Goal: Task Accomplishment & Management: Complete application form

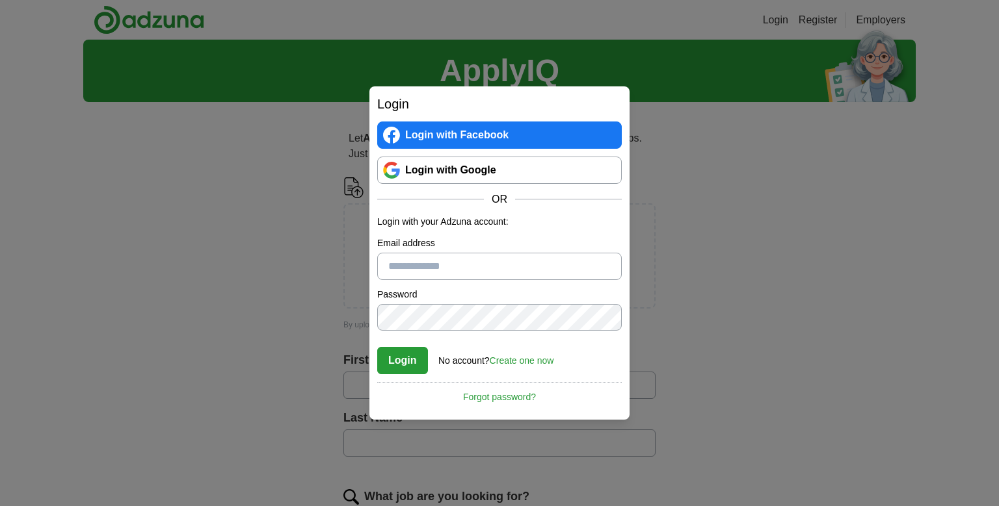
click at [521, 357] on link "Create one now" at bounding box center [522, 361] width 64 height 10
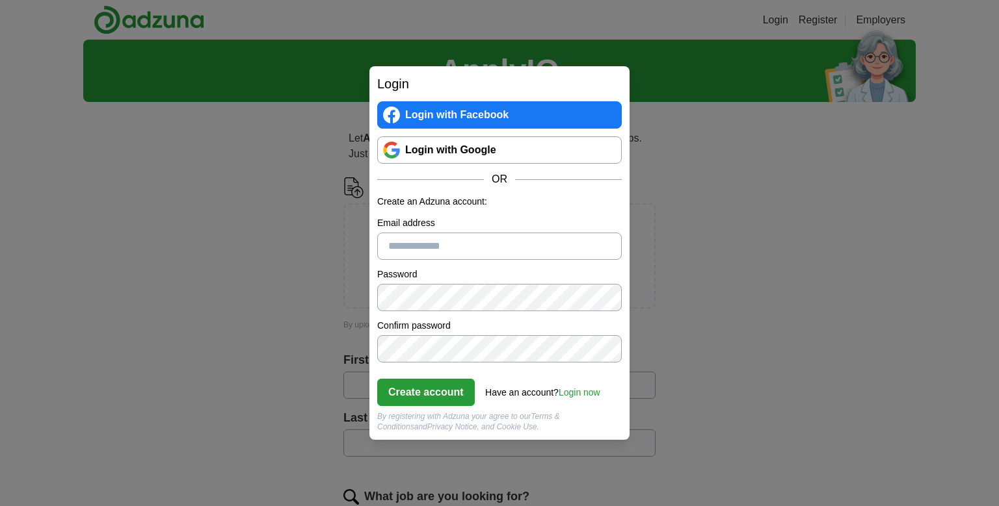
click at [445, 249] on input "Email address" at bounding box center [499, 246] width 244 height 27
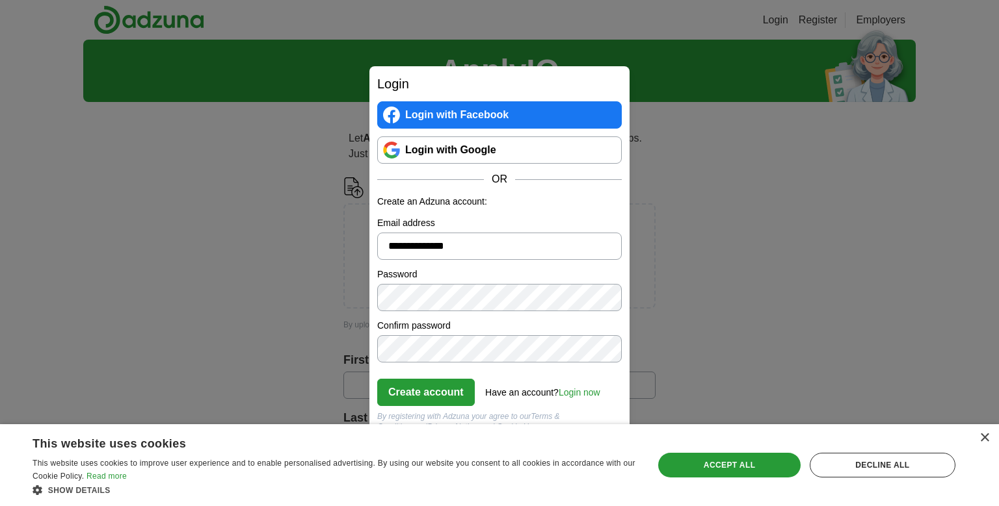
type input "**********"
click at [429, 390] on button "Create account" at bounding box center [426, 392] width 98 height 27
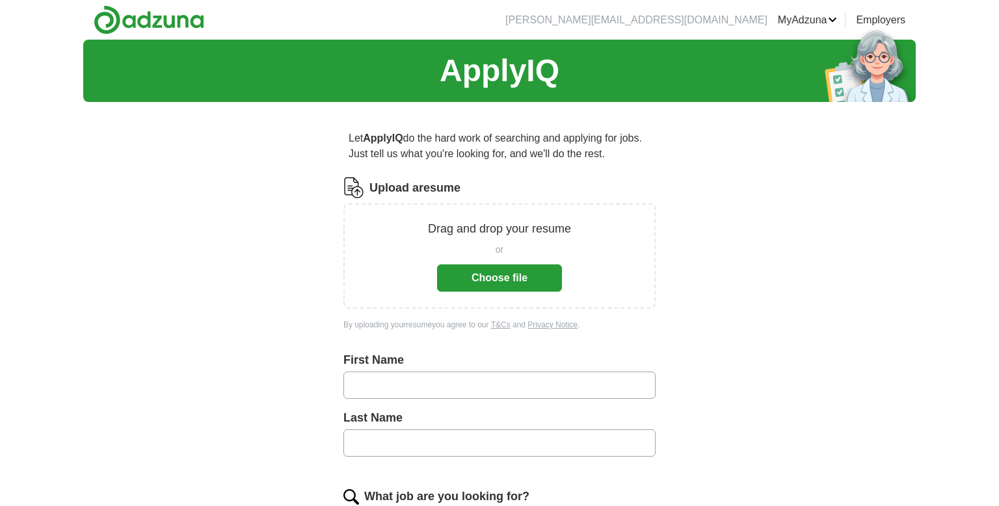
click at [516, 279] on button "Choose file" at bounding box center [499, 278] width 125 height 27
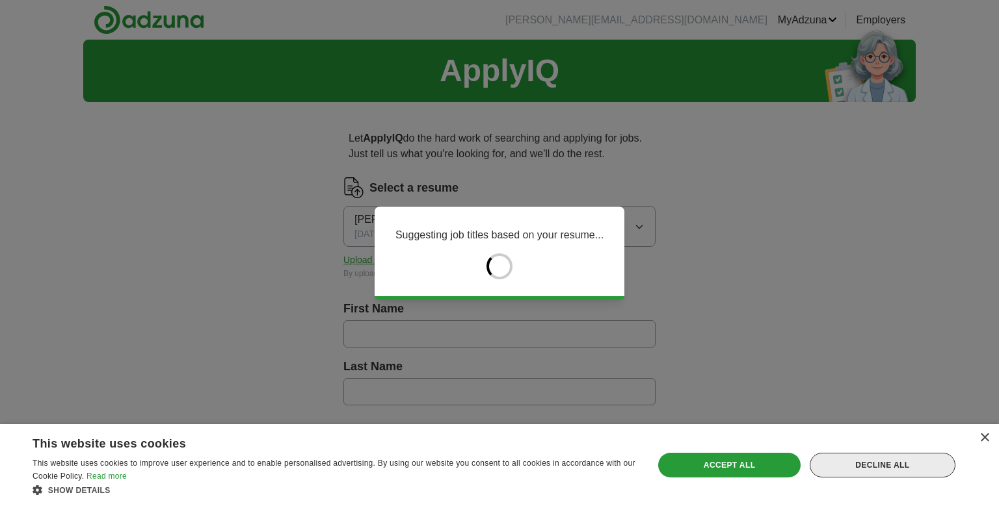
click at [882, 469] on div "Decline all" at bounding box center [882, 465] width 146 height 25
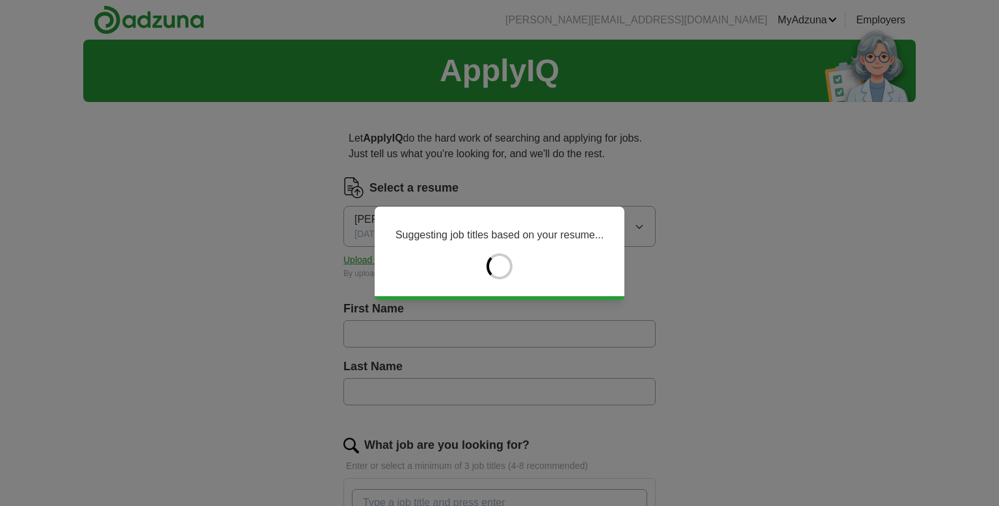
type input "****"
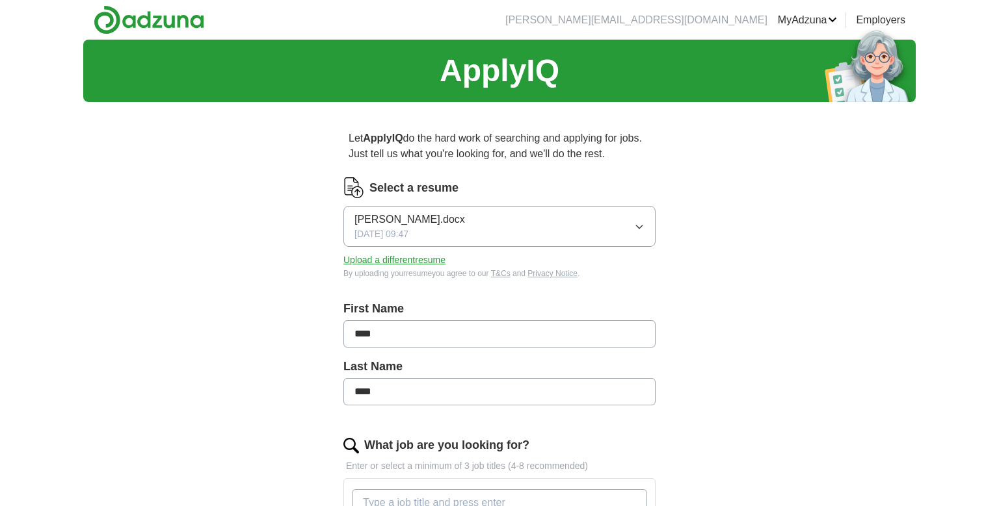
click at [360, 337] on input "****" at bounding box center [499, 333] width 312 height 27
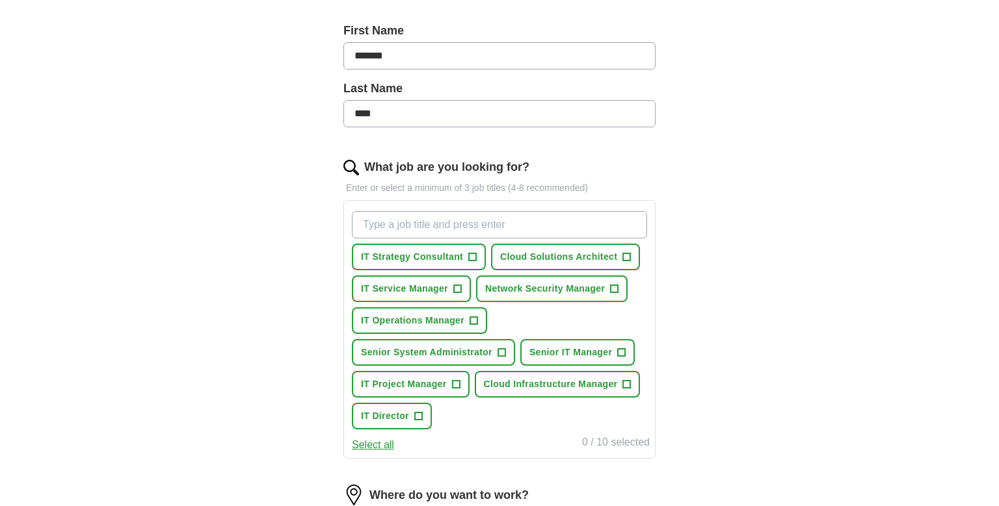
scroll to position [343, 0]
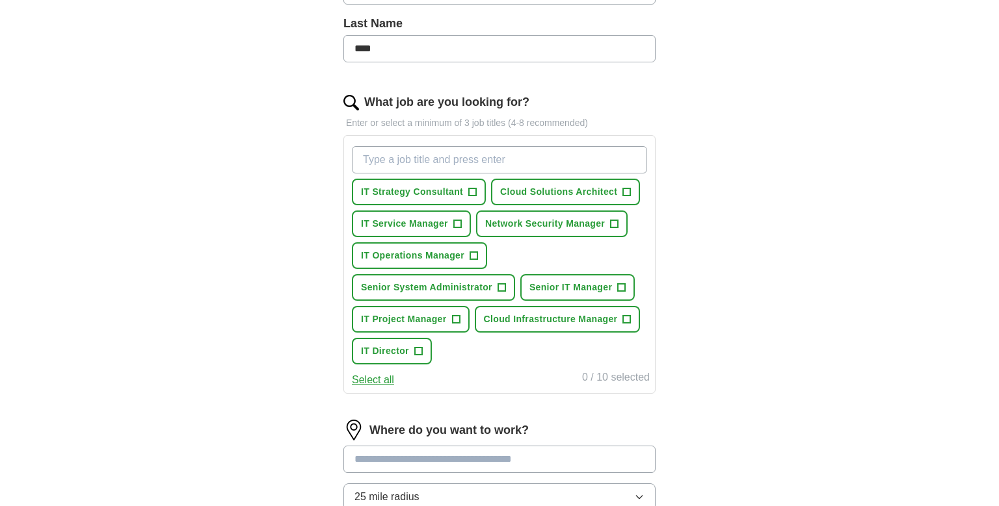
type input "*******"
click at [470, 251] on span "+" at bounding box center [474, 256] width 8 height 10
click at [622, 283] on span "+" at bounding box center [622, 288] width 8 height 10
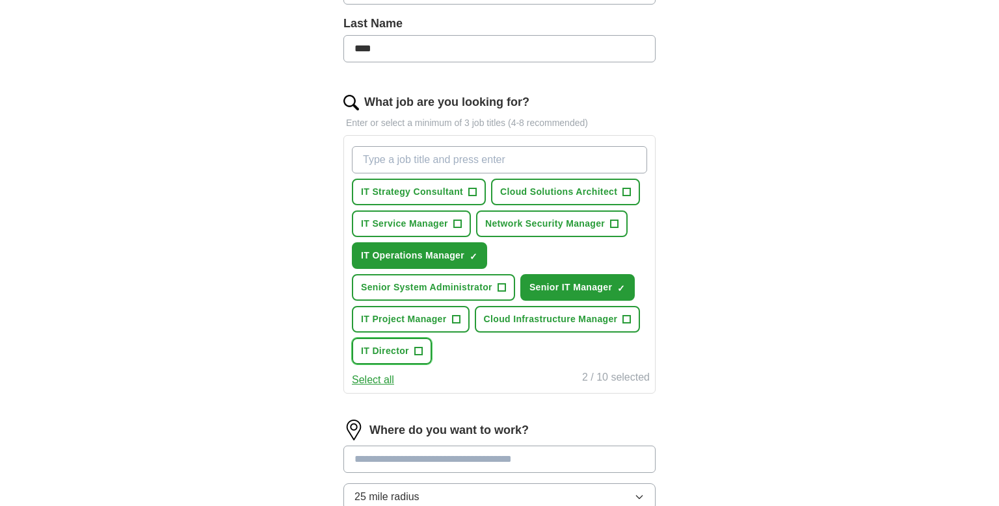
click at [417, 350] on span "+" at bounding box center [418, 351] width 8 height 10
click at [625, 317] on span "+" at bounding box center [627, 320] width 8 height 10
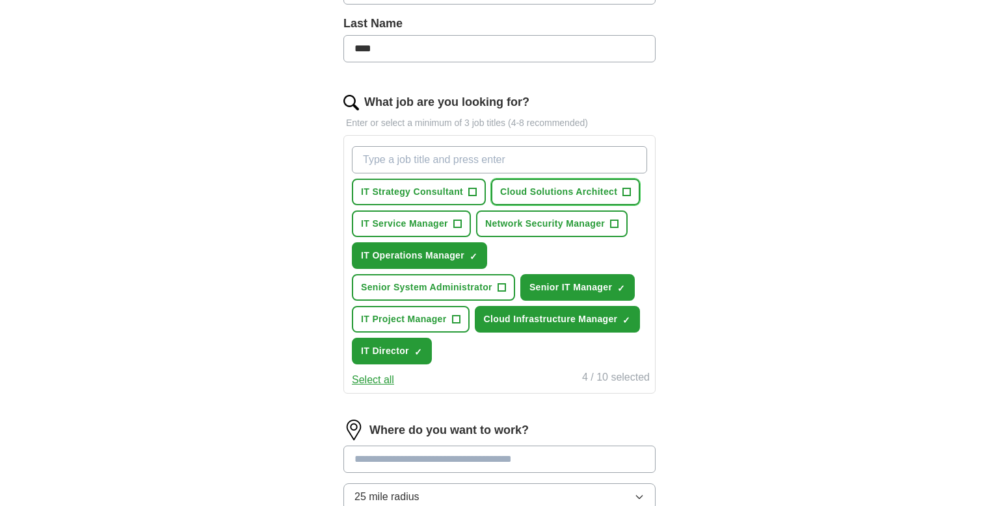
click at [625, 189] on span "+" at bounding box center [627, 192] width 8 height 10
click at [475, 187] on span "+" at bounding box center [473, 192] width 8 height 10
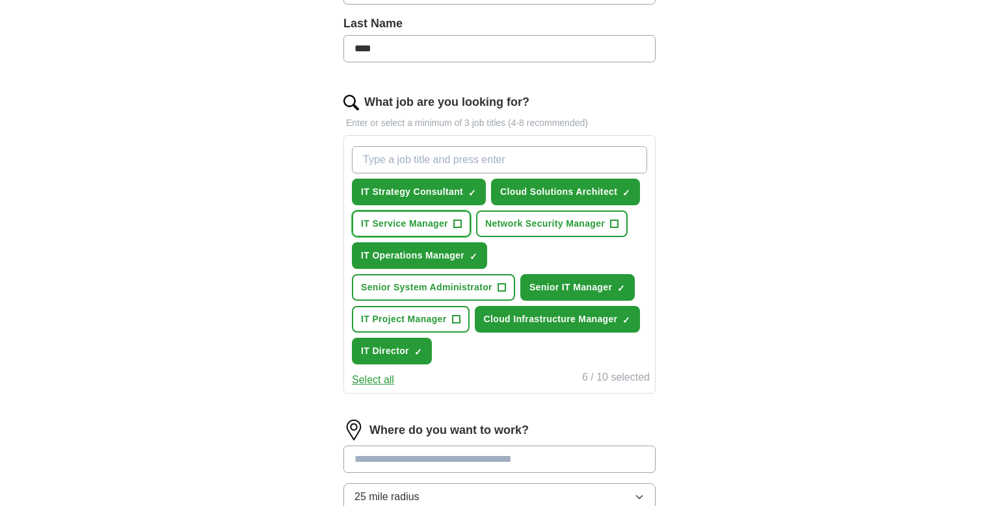
click at [451, 218] on button "IT Service Manager +" at bounding box center [411, 224] width 119 height 27
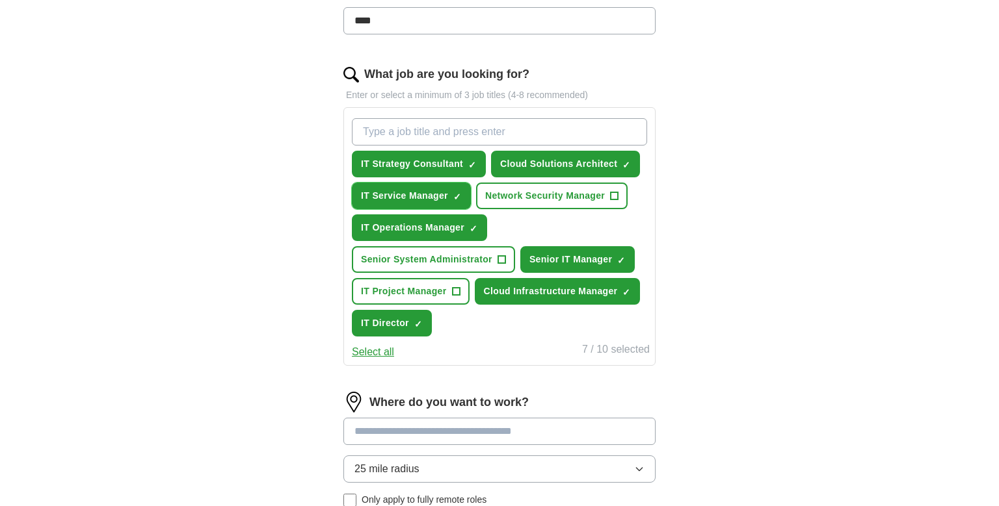
scroll to position [549, 0]
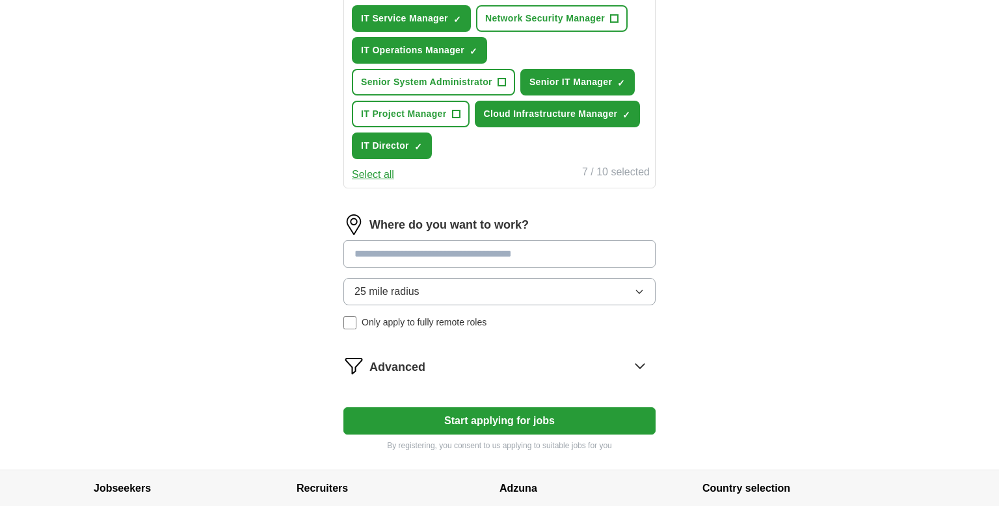
click at [428, 252] on input at bounding box center [499, 254] width 312 height 27
type input "**"
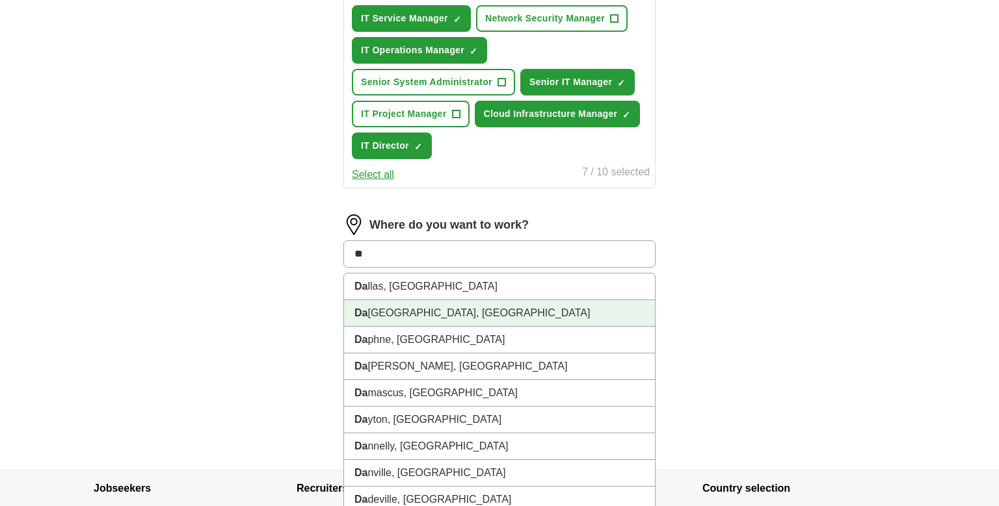
click at [429, 300] on li "Da Costa, TX" at bounding box center [499, 313] width 311 height 27
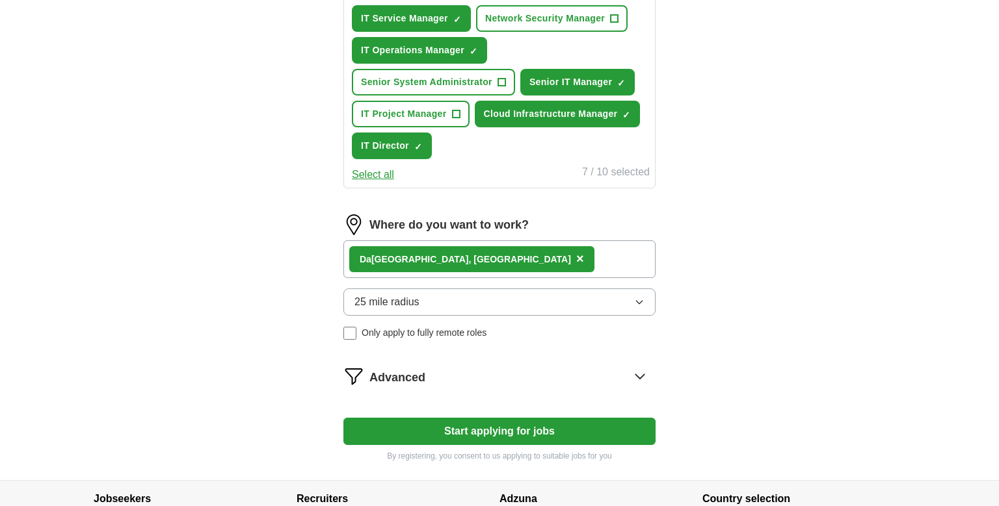
click at [429, 298] on button "25 mile radius" at bounding box center [499, 302] width 312 height 27
click at [576, 254] on span "×" at bounding box center [580, 259] width 8 height 14
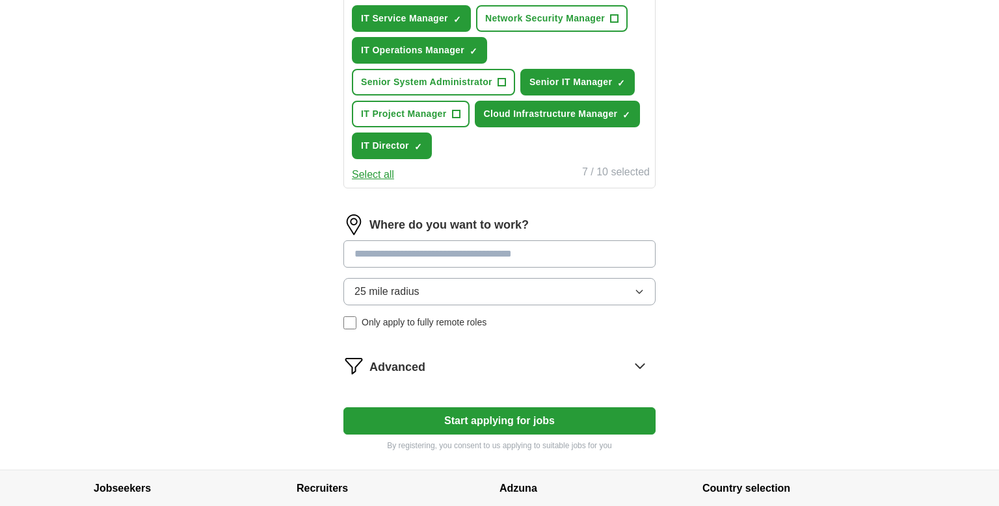
click at [421, 254] on input at bounding box center [499, 254] width 312 height 27
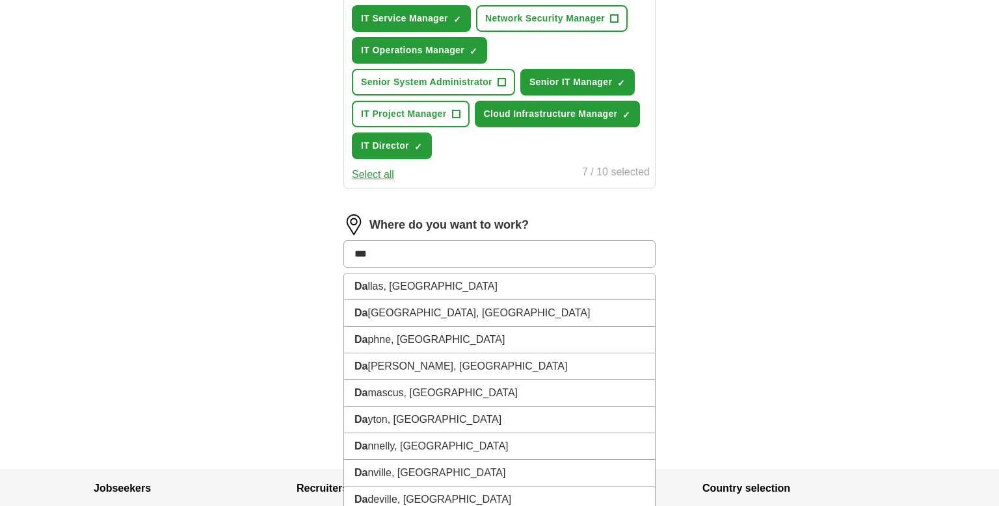
type input "****"
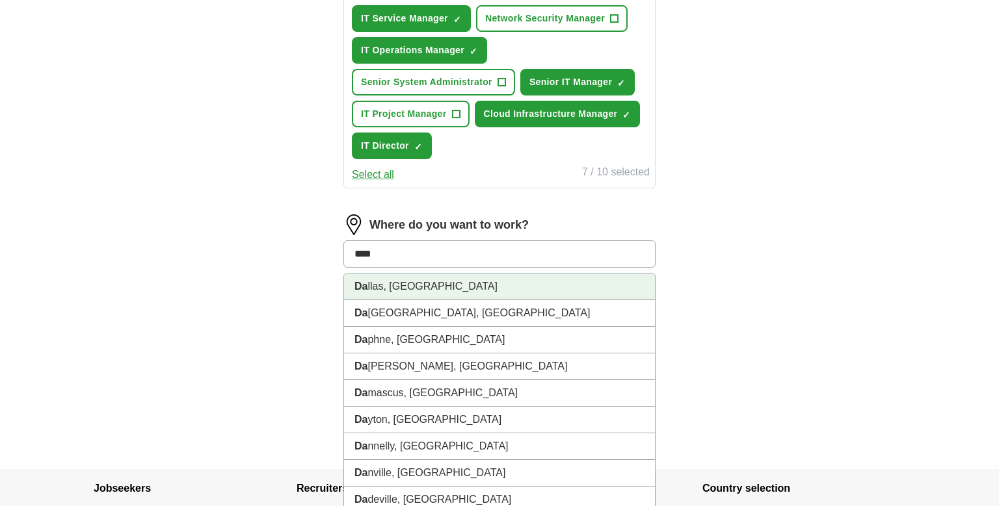
click at [417, 280] on li "Da llas, TX" at bounding box center [499, 287] width 311 height 27
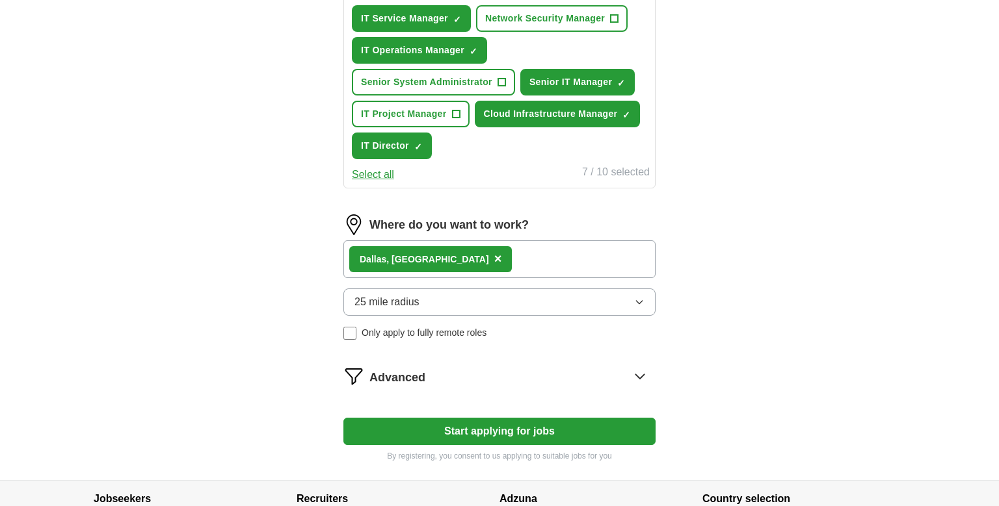
click at [484, 243] on div "Da llas, TX ×" at bounding box center [499, 260] width 312 height 38
click at [493, 263] on div "Da llas, TX ×" at bounding box center [499, 260] width 312 height 38
click at [516, 254] on div "Da llas, TX ×" at bounding box center [499, 260] width 312 height 38
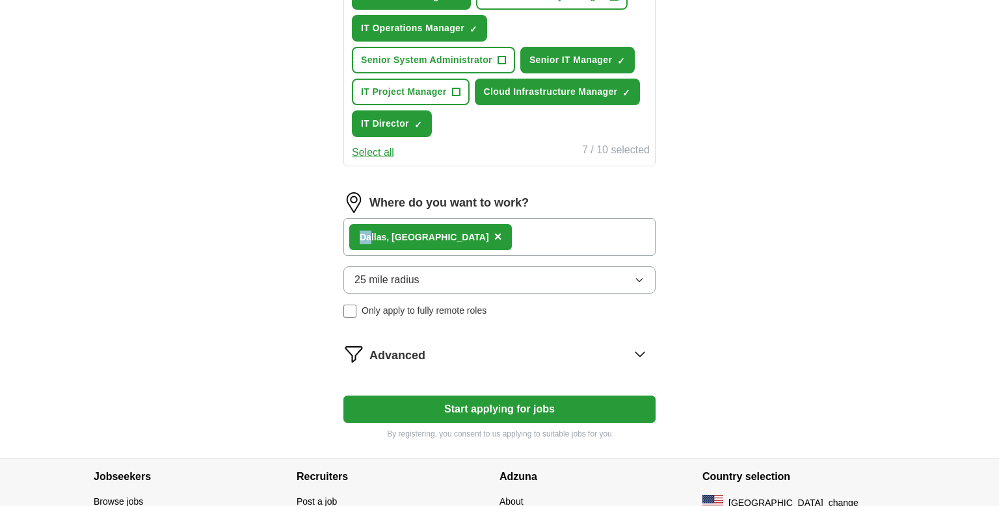
scroll to position [648, 0]
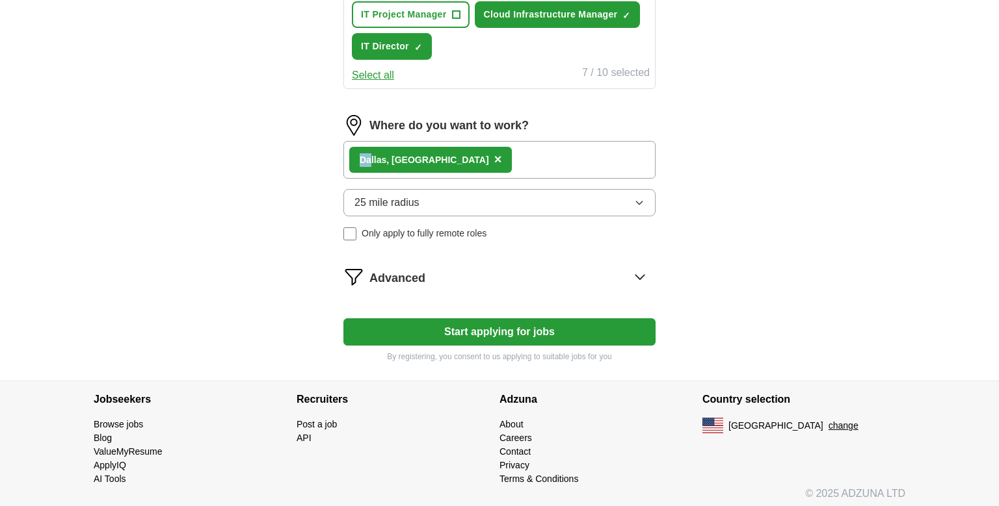
click at [488, 202] on button "25 mile radius" at bounding box center [499, 202] width 312 height 27
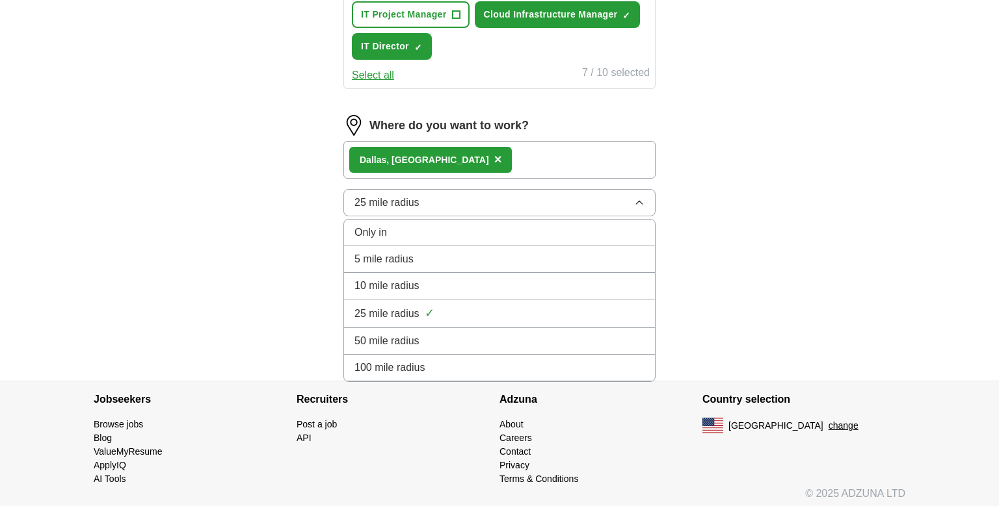
click at [467, 328] on li "50 mile radius" at bounding box center [499, 341] width 311 height 27
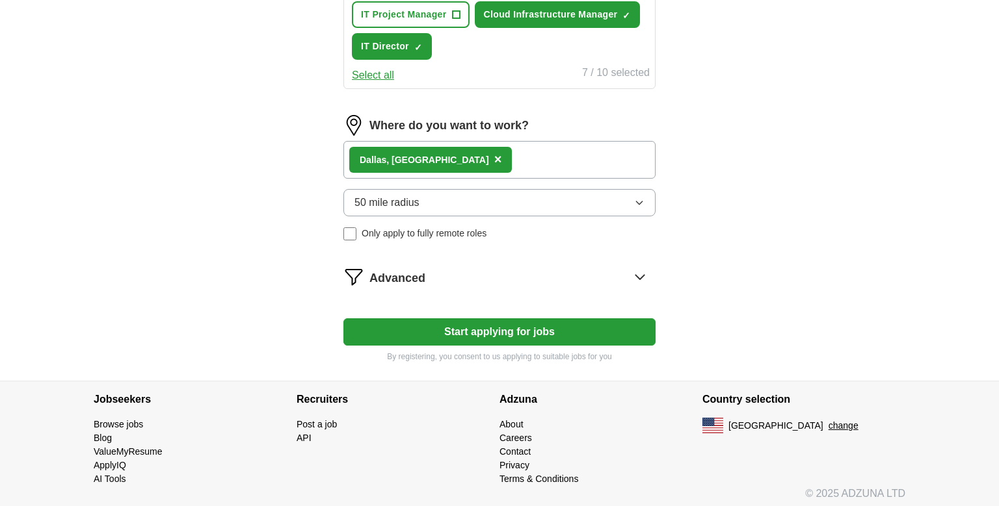
click at [541, 324] on button "Start applying for jobs" at bounding box center [499, 332] width 312 height 27
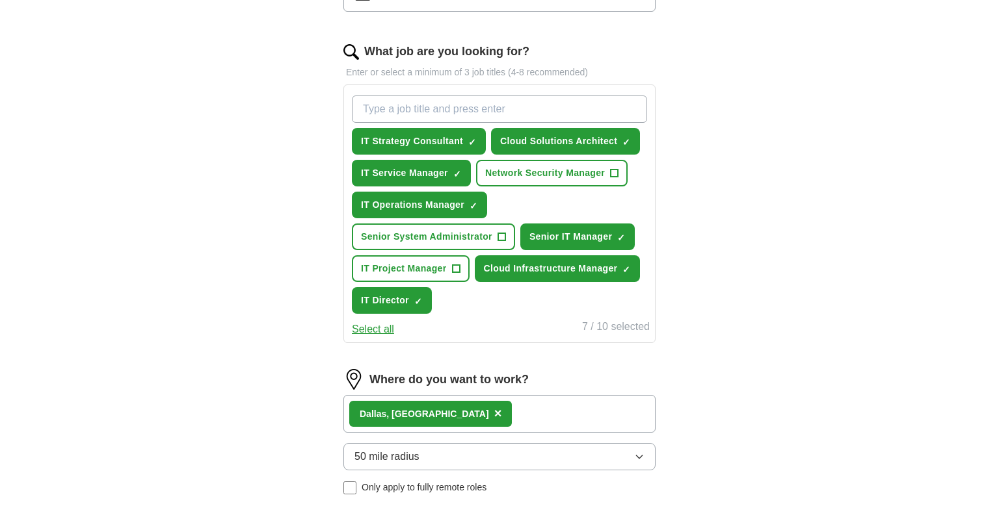
select select "**"
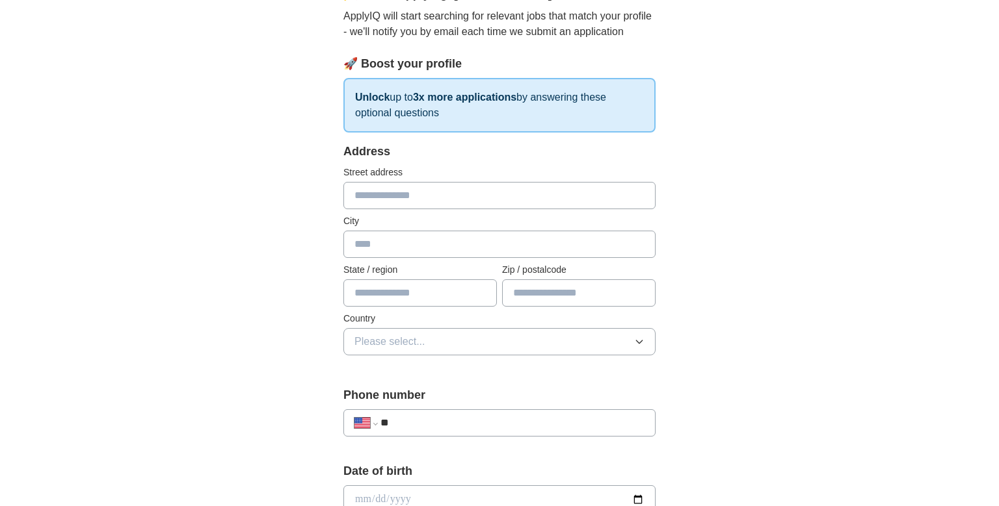
scroll to position [205, 0]
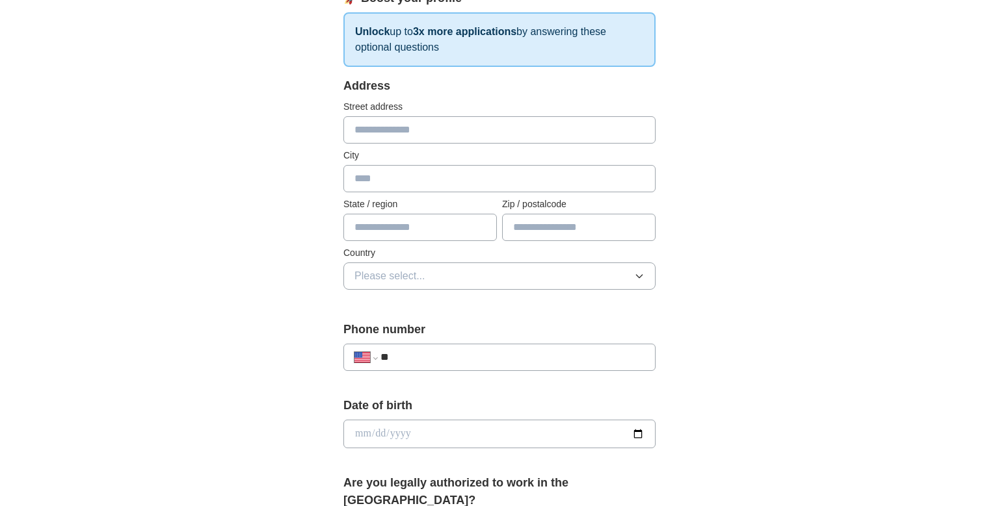
click at [443, 133] on input "text" at bounding box center [499, 129] width 312 height 27
type input "**********"
type input "*********"
type input "**"
type input "*****"
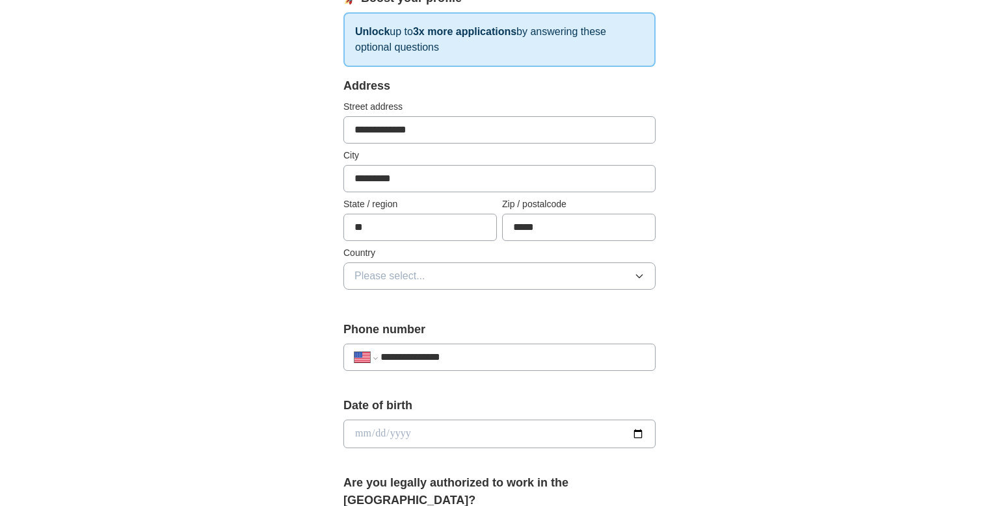
type input "**********"
click at [469, 272] on button "Please select..." at bounding box center [499, 276] width 312 height 27
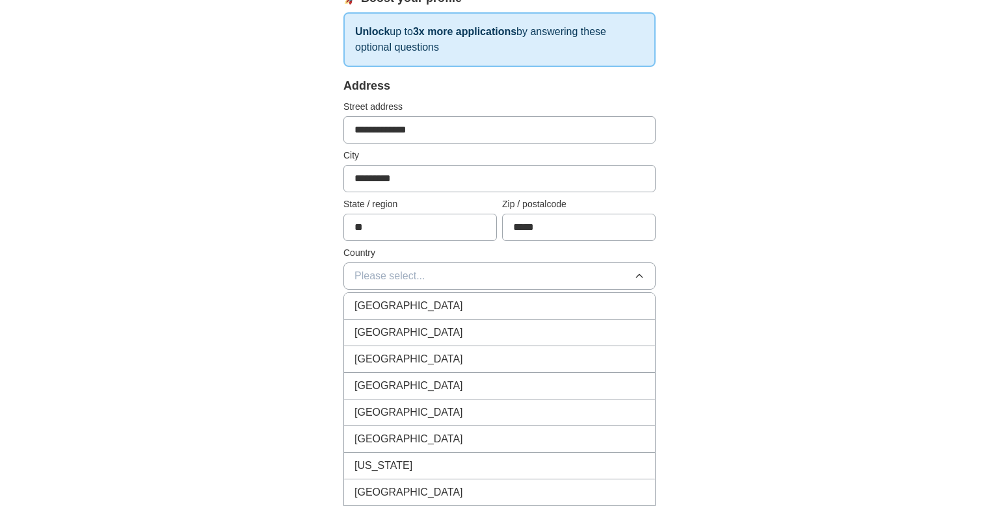
click at [458, 321] on li "United States" at bounding box center [499, 333] width 311 height 27
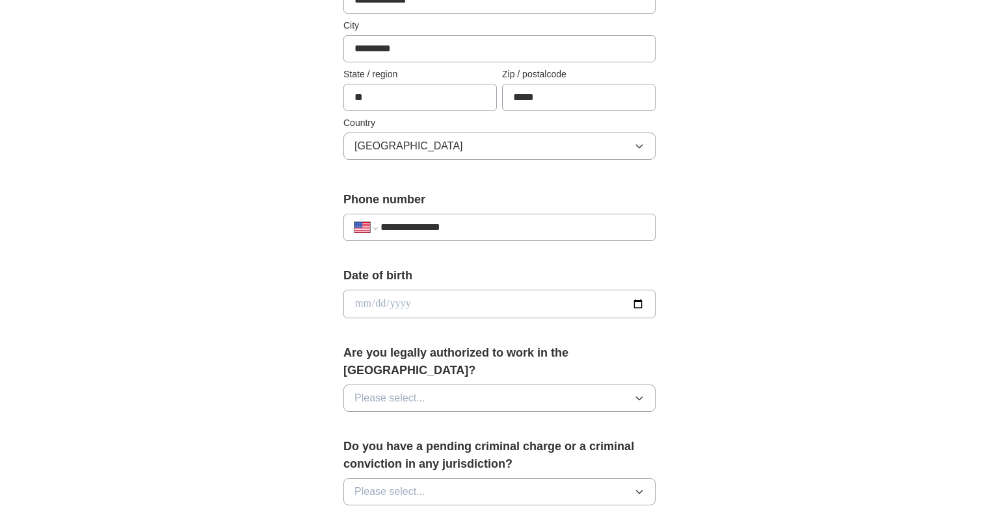
scroll to position [411, 0]
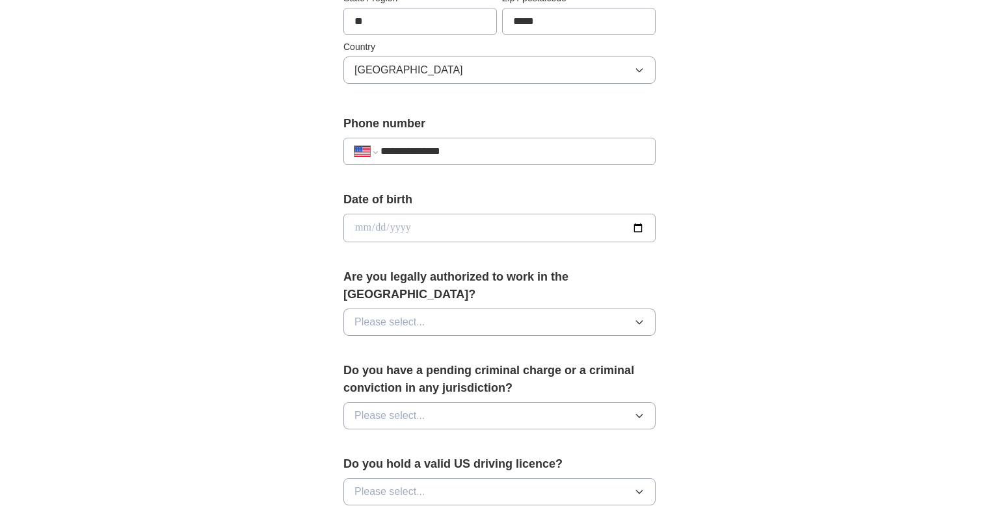
click at [432, 211] on div "Date of birth" at bounding box center [499, 222] width 312 height 62
click at [434, 228] on input "date" at bounding box center [499, 228] width 312 height 29
type input "**********"
click at [439, 309] on button "Please select..." at bounding box center [499, 322] width 312 height 27
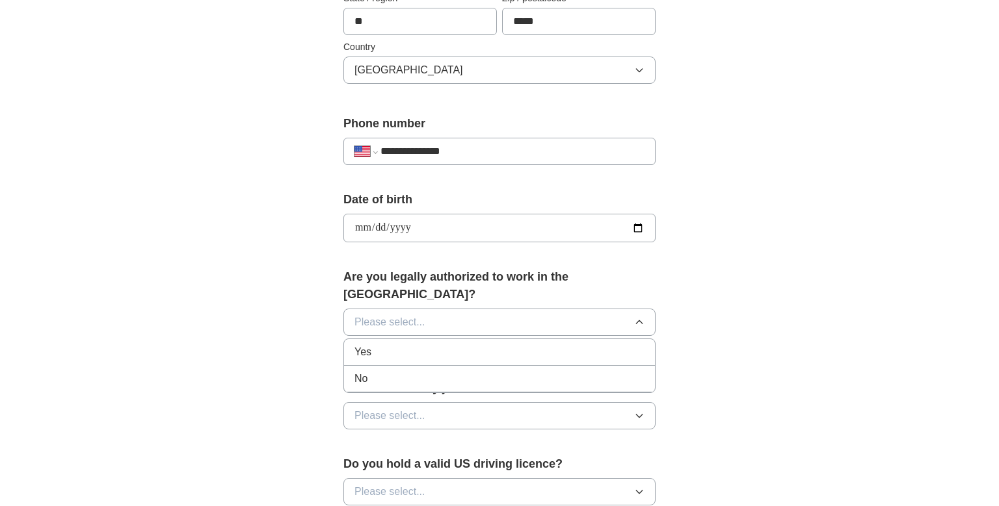
click at [439, 345] on div "Yes" at bounding box center [499, 353] width 290 height 16
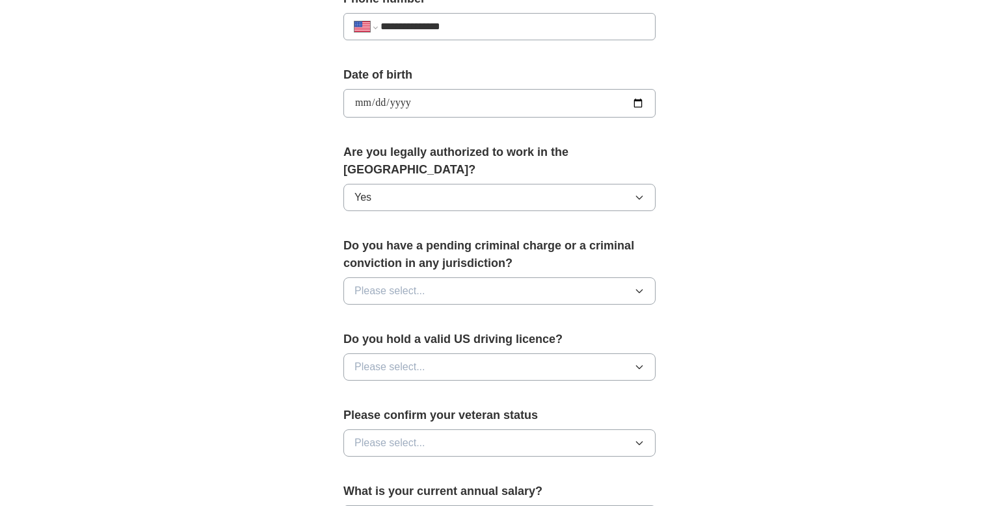
scroll to position [549, 0]
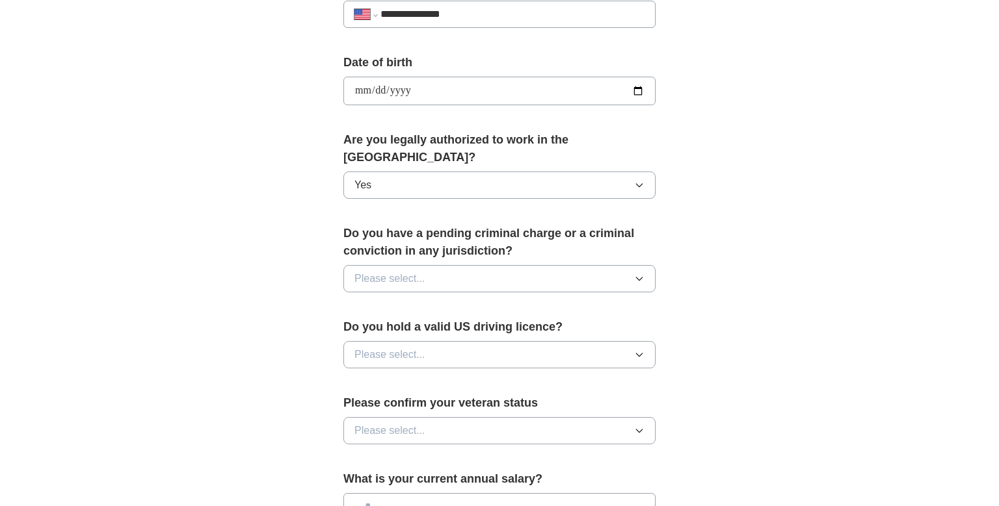
click at [443, 265] on button "Please select..." at bounding box center [499, 278] width 312 height 27
click at [438, 323] on li "No" at bounding box center [499, 335] width 311 height 27
click at [438, 341] on button "Please select..." at bounding box center [499, 354] width 312 height 27
click at [434, 377] on div "Yes" at bounding box center [499, 385] width 290 height 16
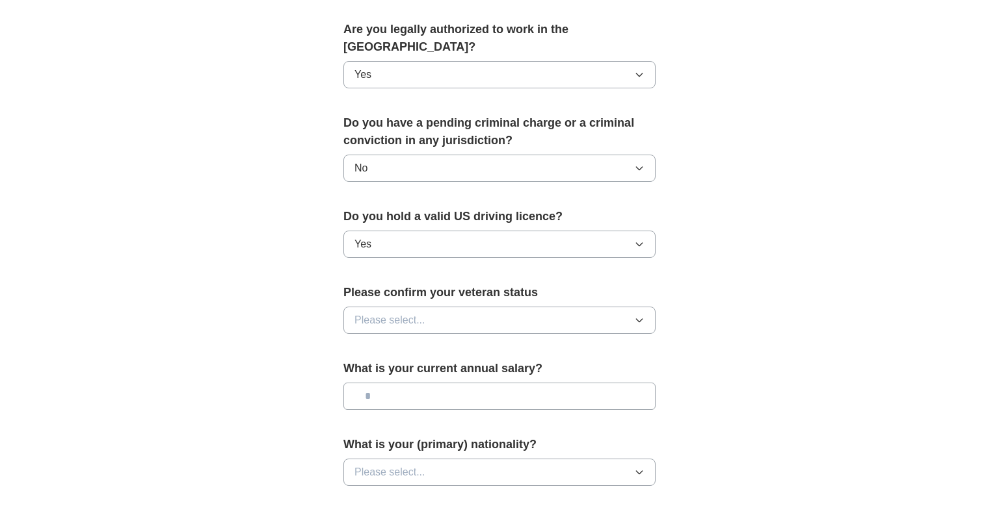
scroll to position [686, 0]
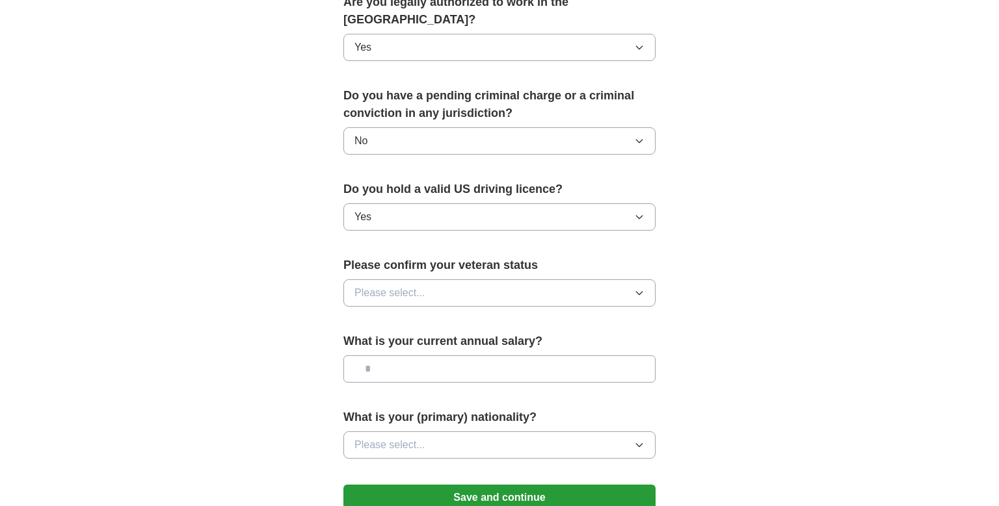
click at [438, 280] on button "Please select..." at bounding box center [499, 293] width 312 height 27
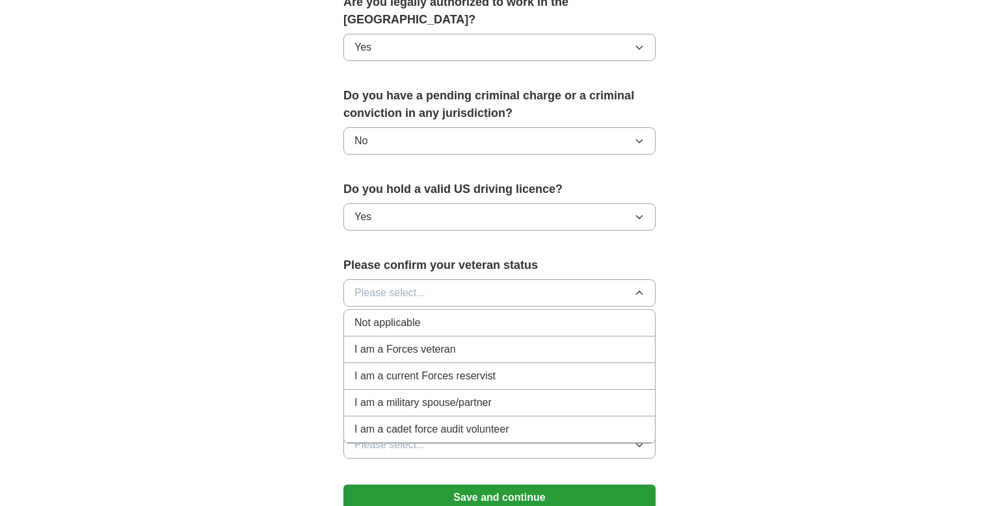
click at [440, 310] on li "Not applicable" at bounding box center [499, 323] width 311 height 27
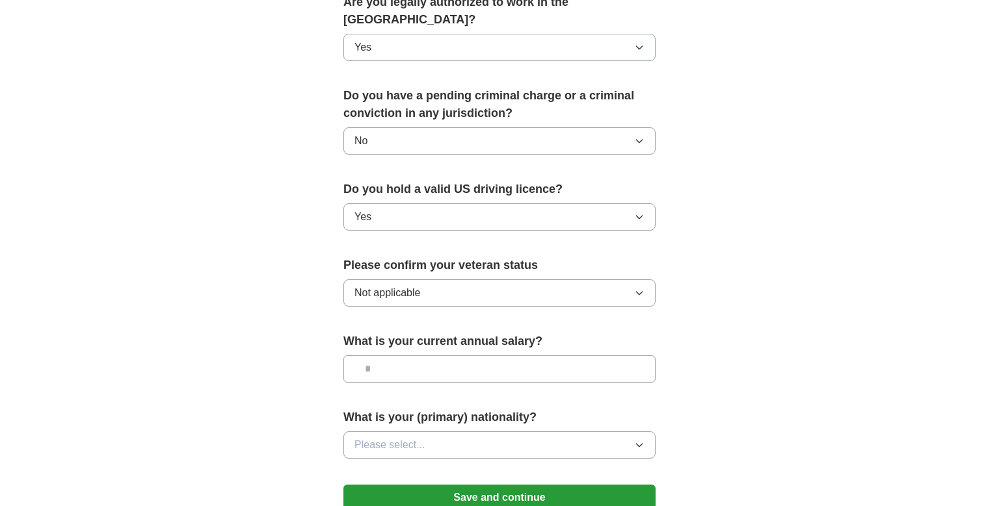
click at [438, 432] on button "Please select..." at bounding box center [499, 445] width 312 height 27
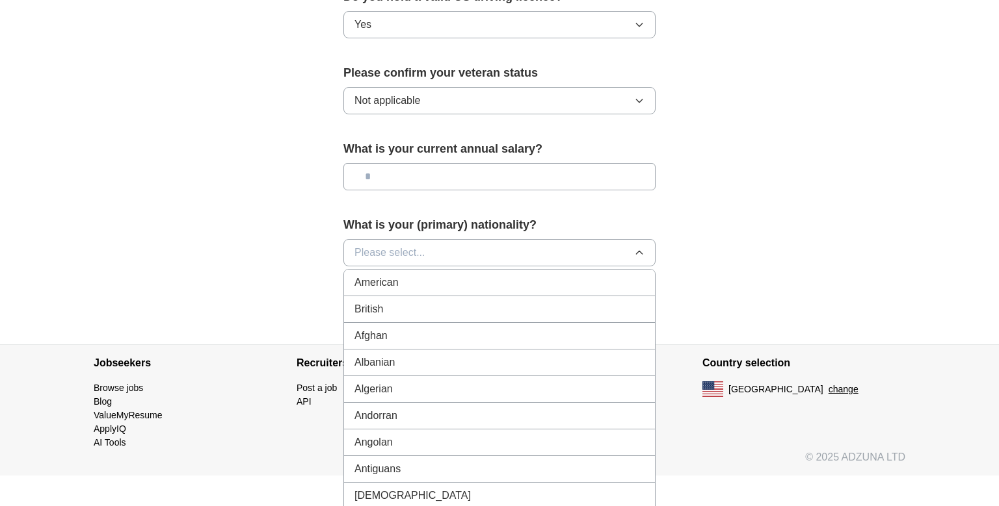
click at [439, 275] on div "American" at bounding box center [499, 283] width 290 height 16
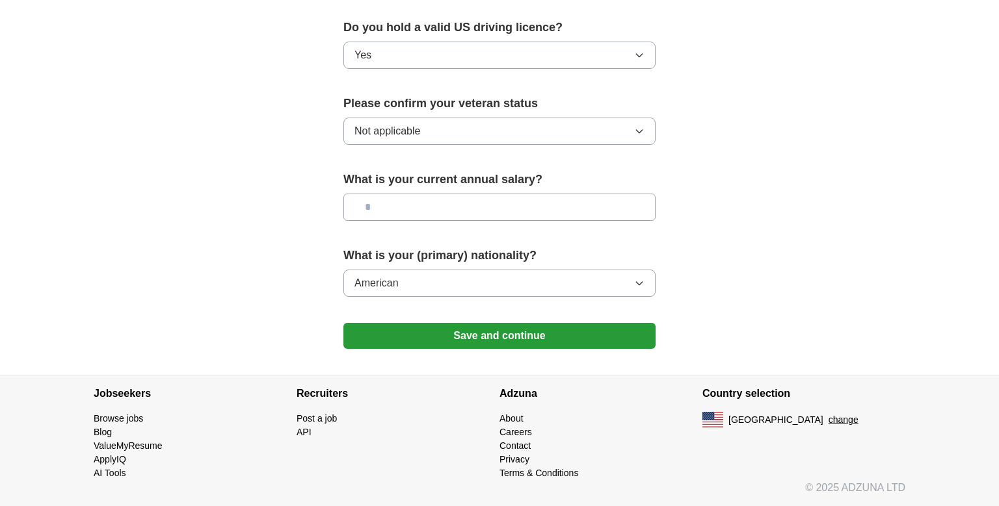
scroll to position [826, 0]
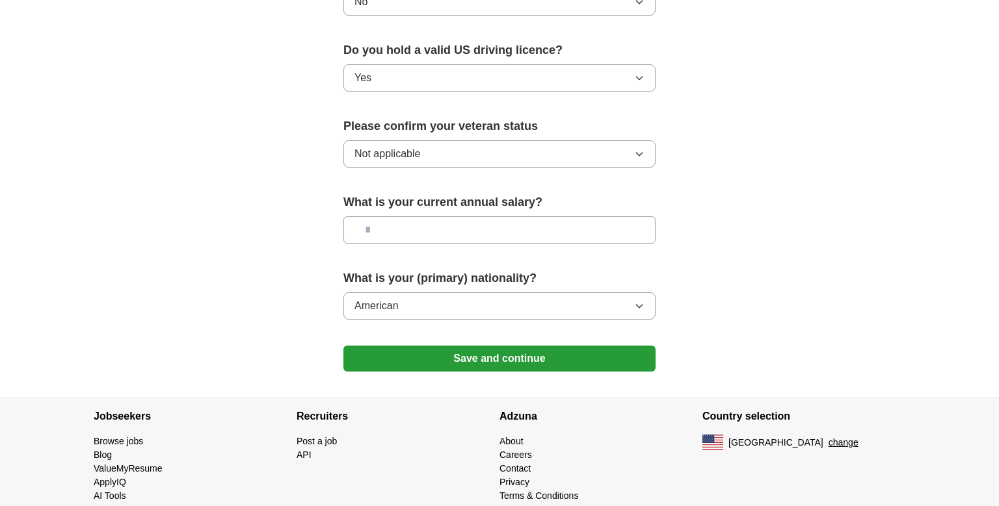
click at [428, 225] on div "What is your current annual salary?" at bounding box center [499, 224] width 312 height 60
click at [437, 216] on input "text" at bounding box center [499, 229] width 312 height 27
type input "********"
click at [561, 346] on button "Save and continue" at bounding box center [499, 359] width 312 height 26
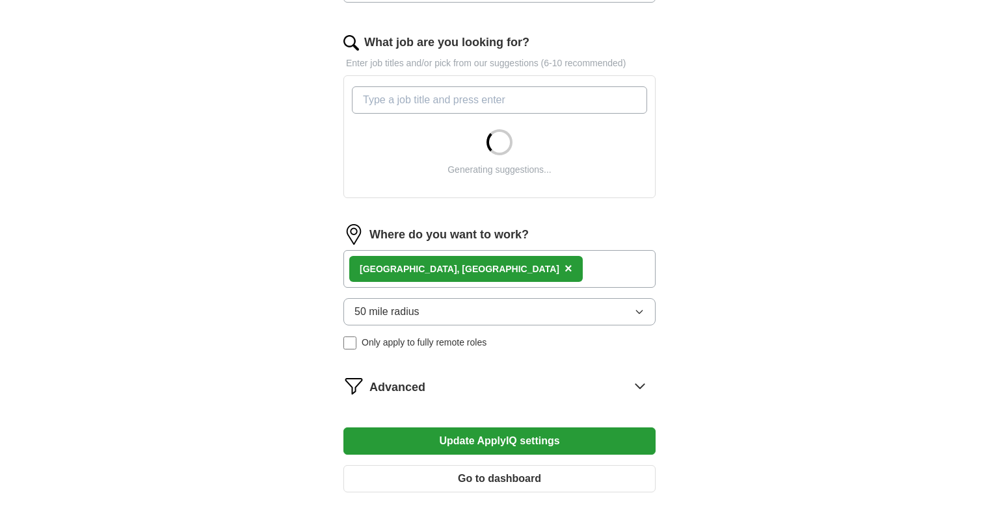
scroll to position [411, 0]
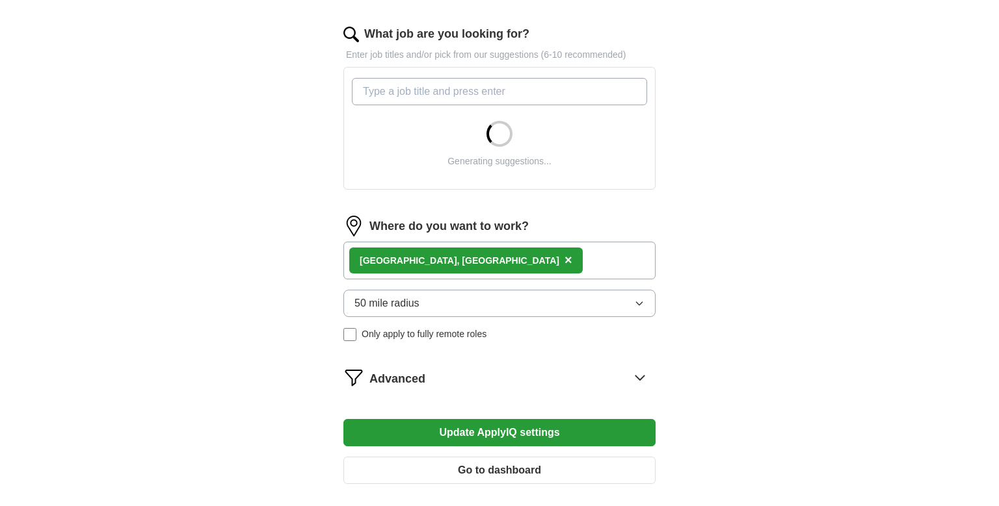
click at [527, 270] on div "Dallas, TX ×" at bounding box center [499, 261] width 312 height 38
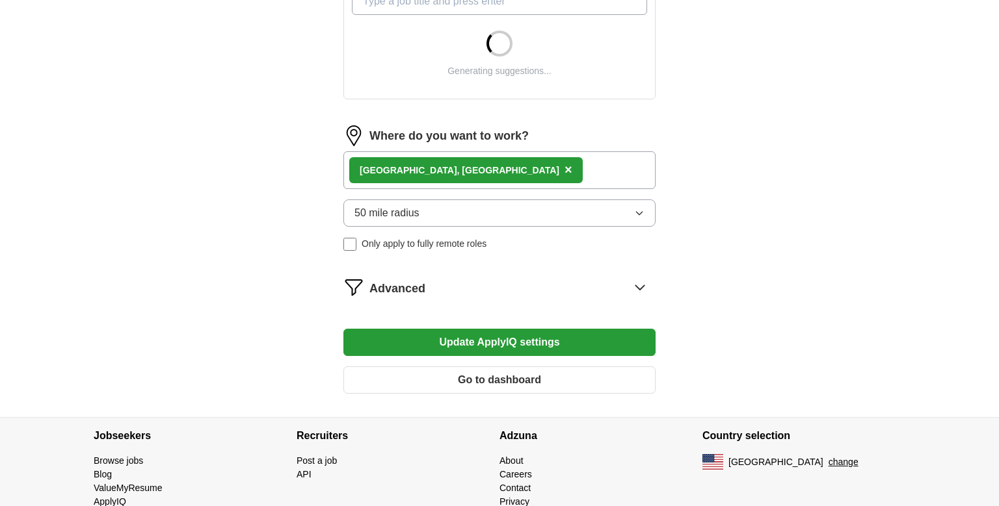
scroll to position [541, 0]
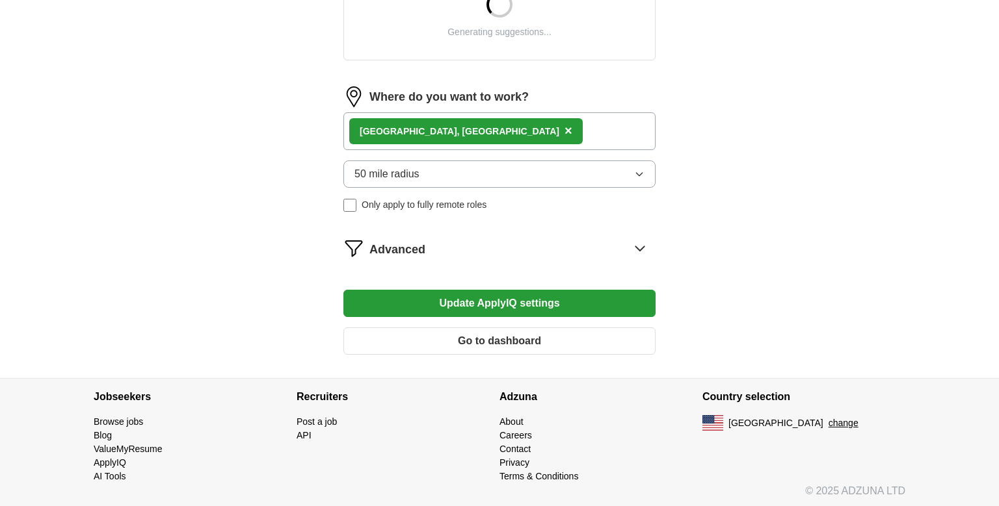
click at [545, 247] on div "Advanced" at bounding box center [512, 248] width 286 height 21
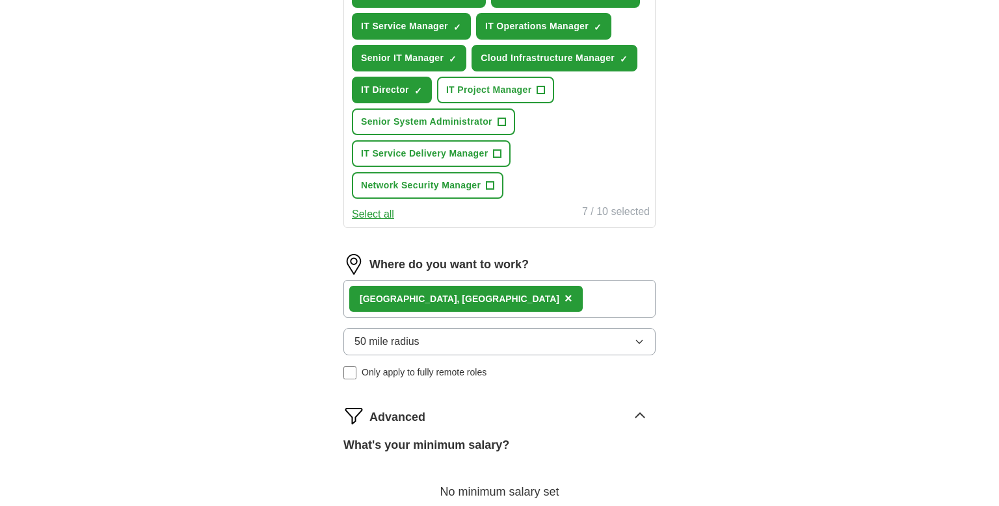
scroll to position [816, 0]
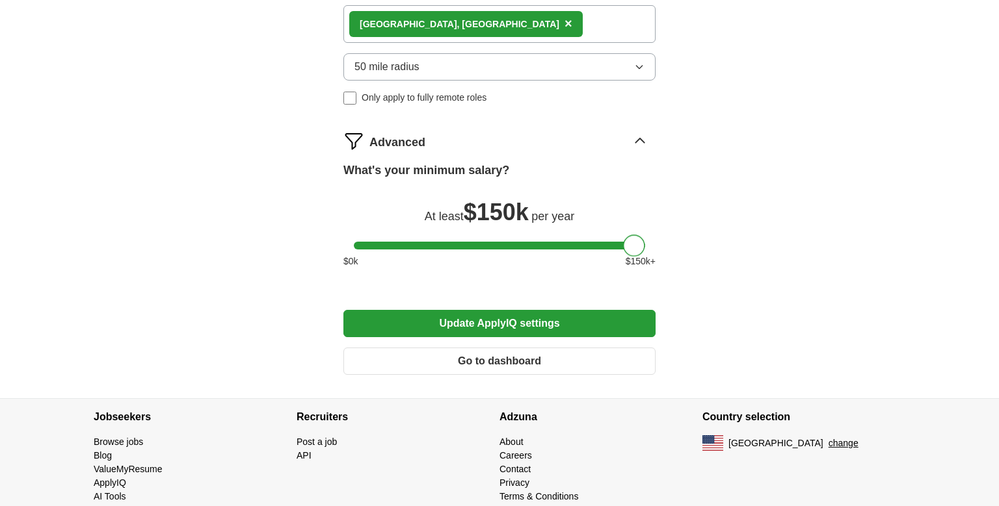
drag, startPoint x: 368, startPoint y: 239, endPoint x: 673, endPoint y: 243, distance: 305.6
click at [580, 313] on button "Update ApplyIQ settings" at bounding box center [499, 323] width 312 height 27
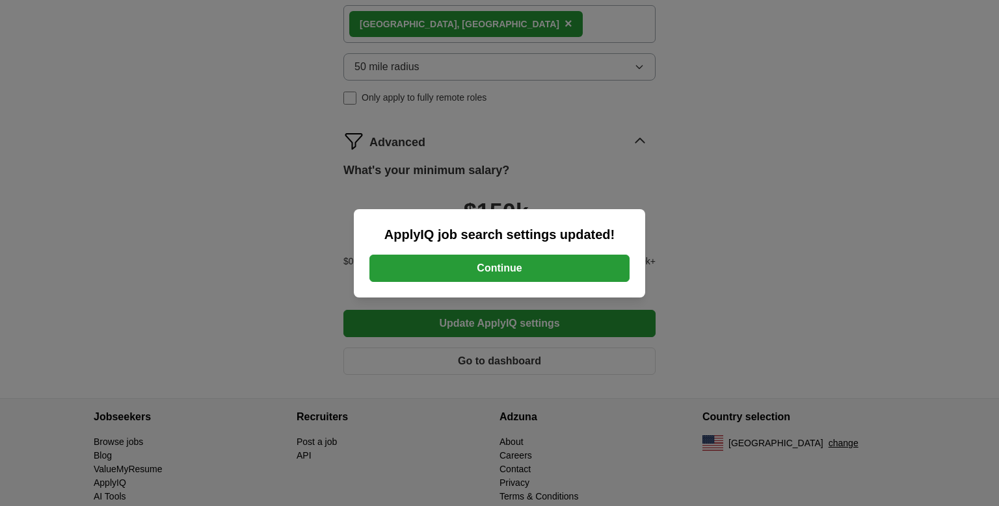
click at [546, 265] on button "Continue" at bounding box center [499, 268] width 260 height 27
